Goal: Navigation & Orientation: Find specific page/section

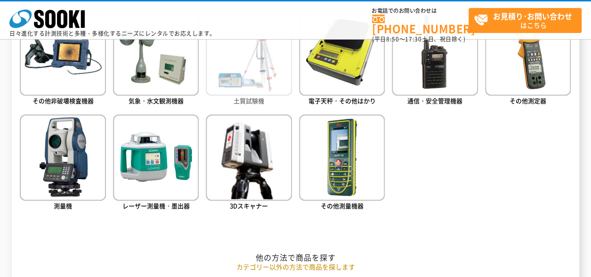
scroll to position [612, 0]
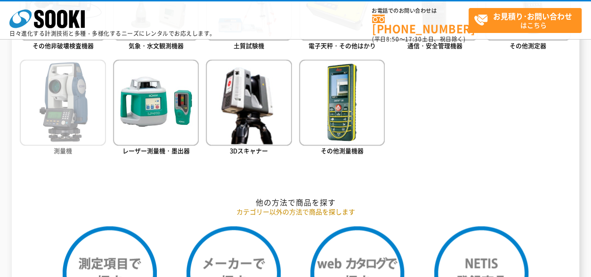
click at [71, 154] on span "測量機" at bounding box center [63, 150] width 18 height 9
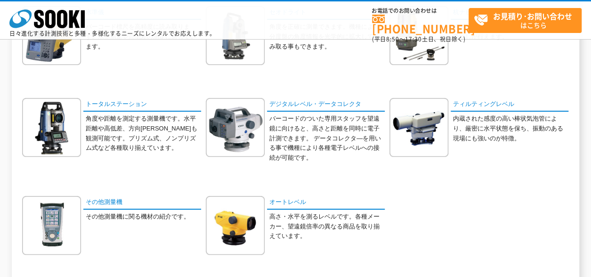
scroll to position [94, 0]
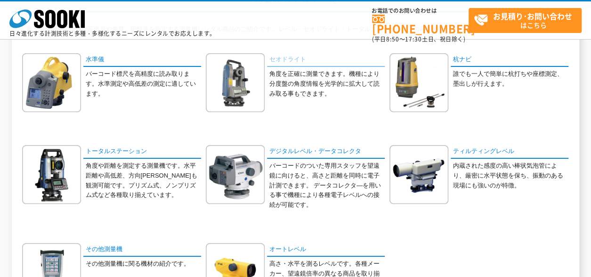
click at [293, 59] on link "セオドライト" at bounding box center [326, 60] width 118 height 14
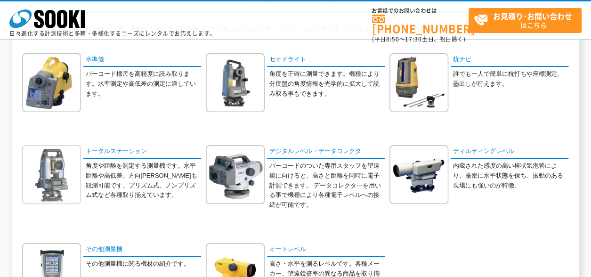
click at [57, 183] on img at bounding box center [51, 174] width 59 height 59
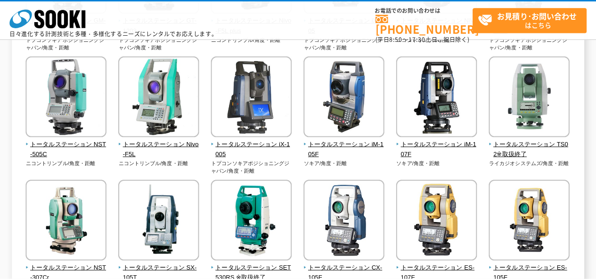
scroll to position [236, 0]
